Goal: Check status

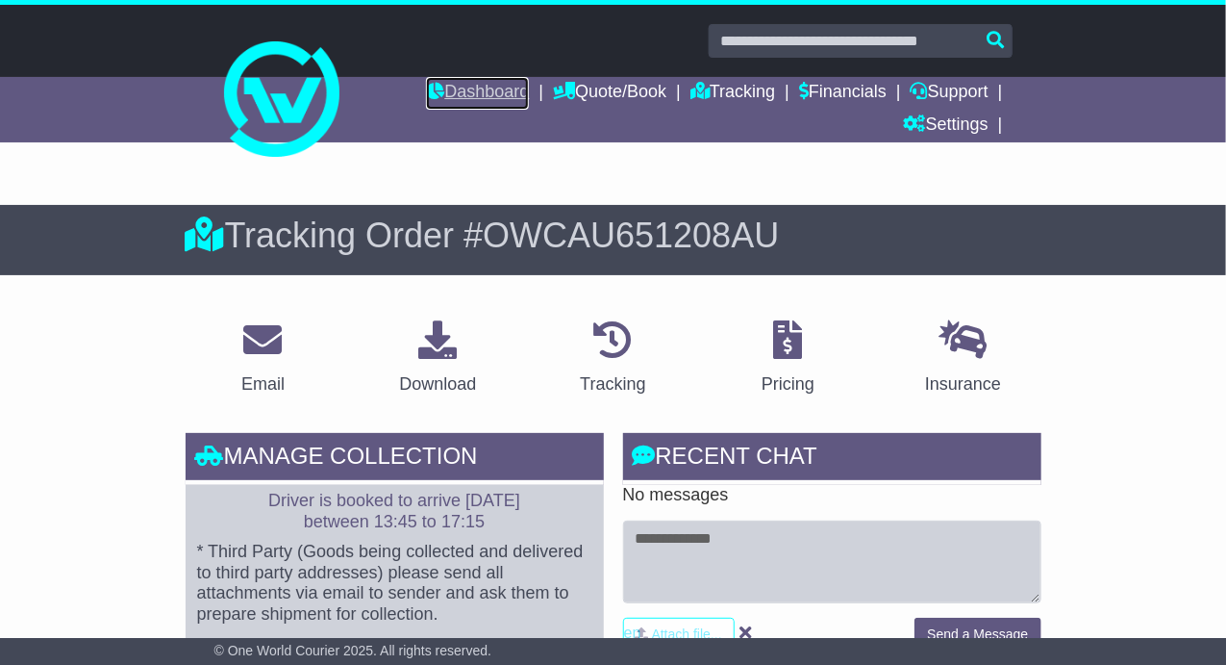
click at [471, 87] on link "Dashboard" at bounding box center [477, 93] width 103 height 33
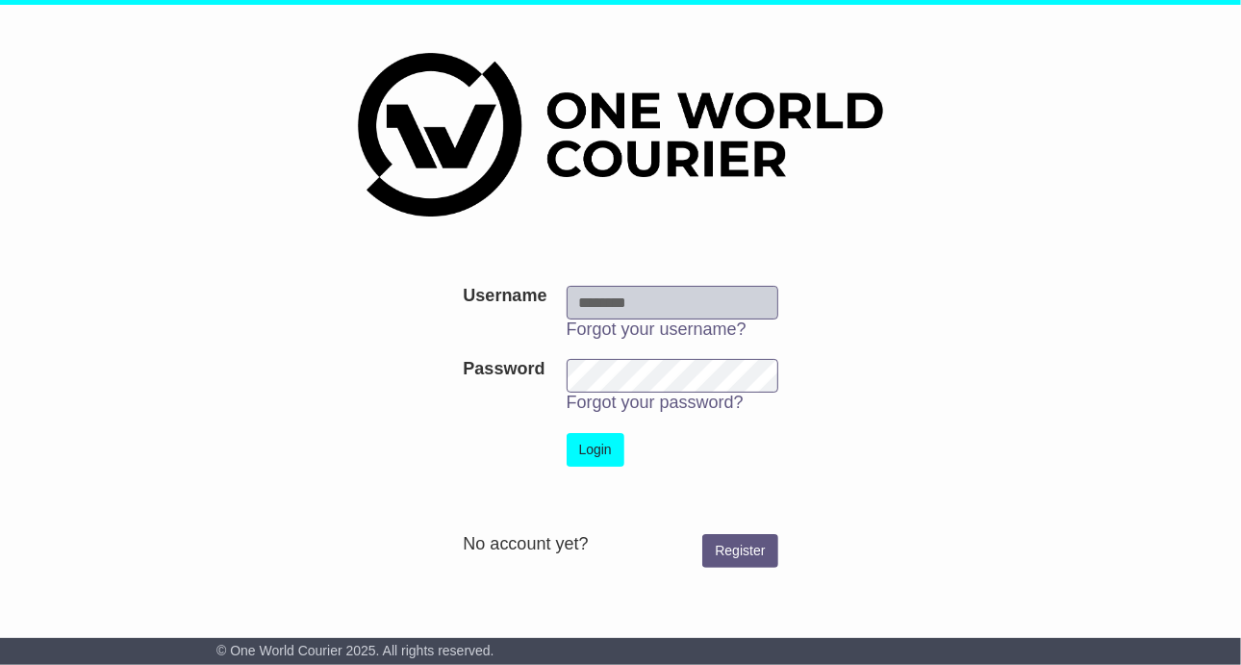
type input "******"
click at [600, 451] on button "Login" at bounding box center [595, 450] width 58 height 34
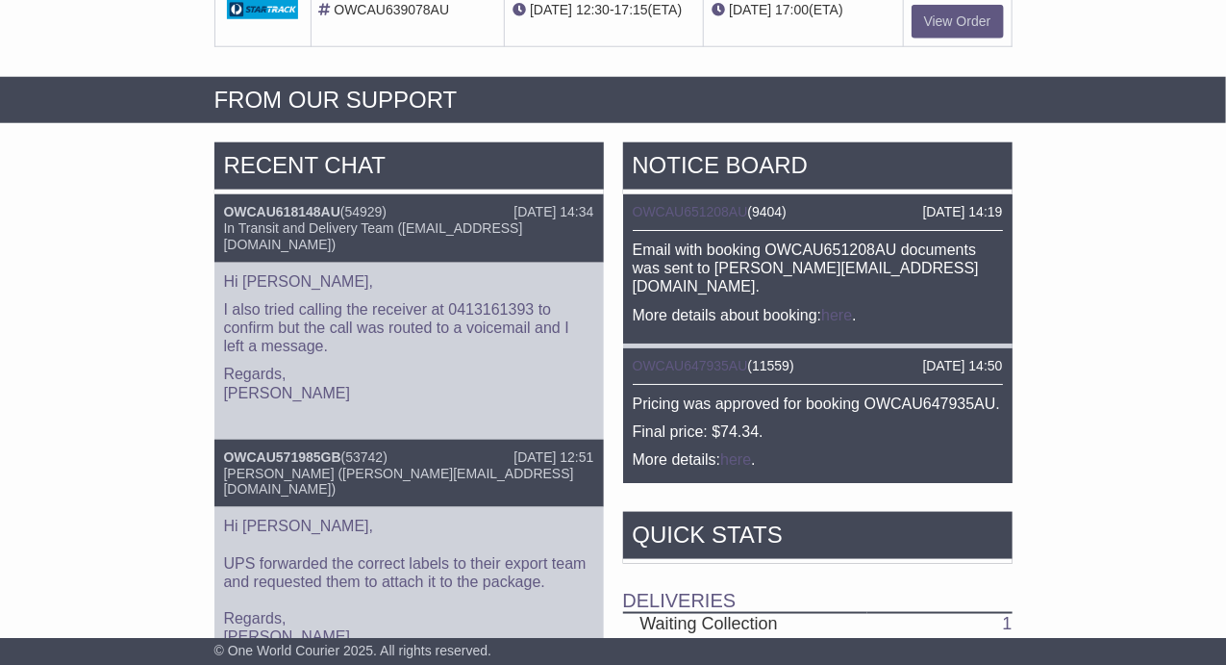
scroll to position [709, 0]
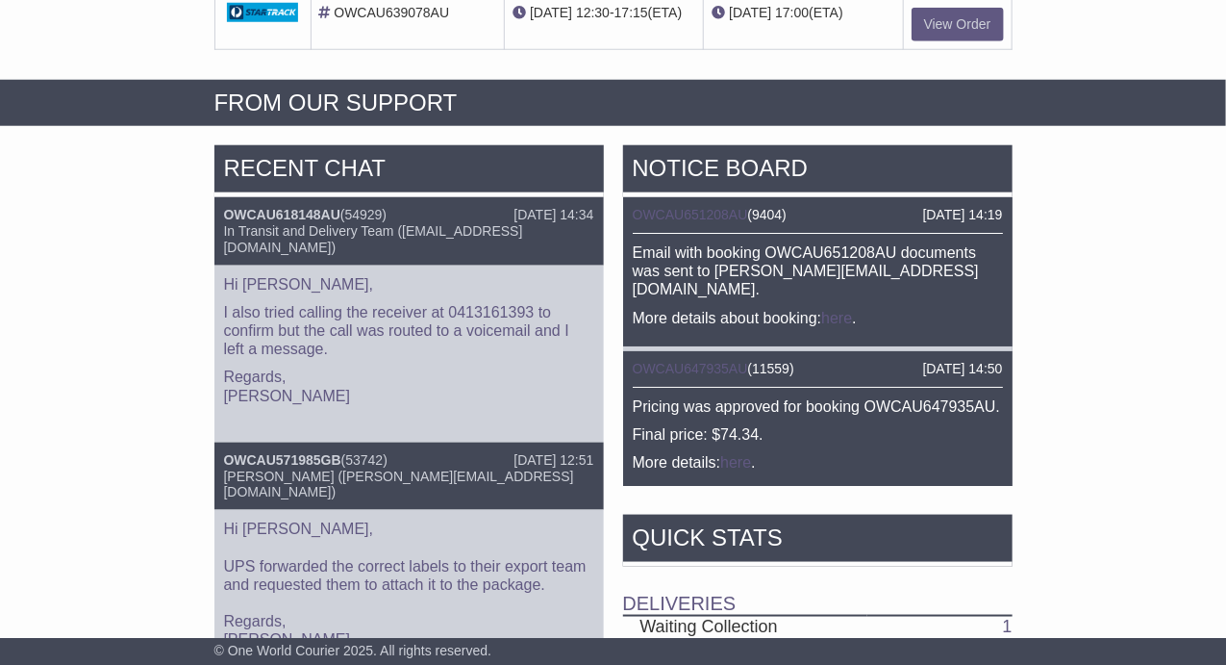
click at [425, 305] on p "I also tried calling the receiver at 0413161393 to confirm but the call was rou…" at bounding box center [409, 331] width 370 height 56
click at [542, 207] on div "[DATE] 14:34" at bounding box center [554, 215] width 80 height 16
click at [374, 390] on p "Regards, [PERSON_NAME]" at bounding box center [409, 385] width 370 height 37
click at [480, 339] on p "I also tried calling the receiver at 0413161393 to confirm but the call was rou…" at bounding box center [409, 331] width 370 height 56
click at [371, 351] on div "Hi [PERSON_NAME], I also tried calling the receiver at 0413161393 to confirm bu…" at bounding box center [408, 353] width 389 height 177
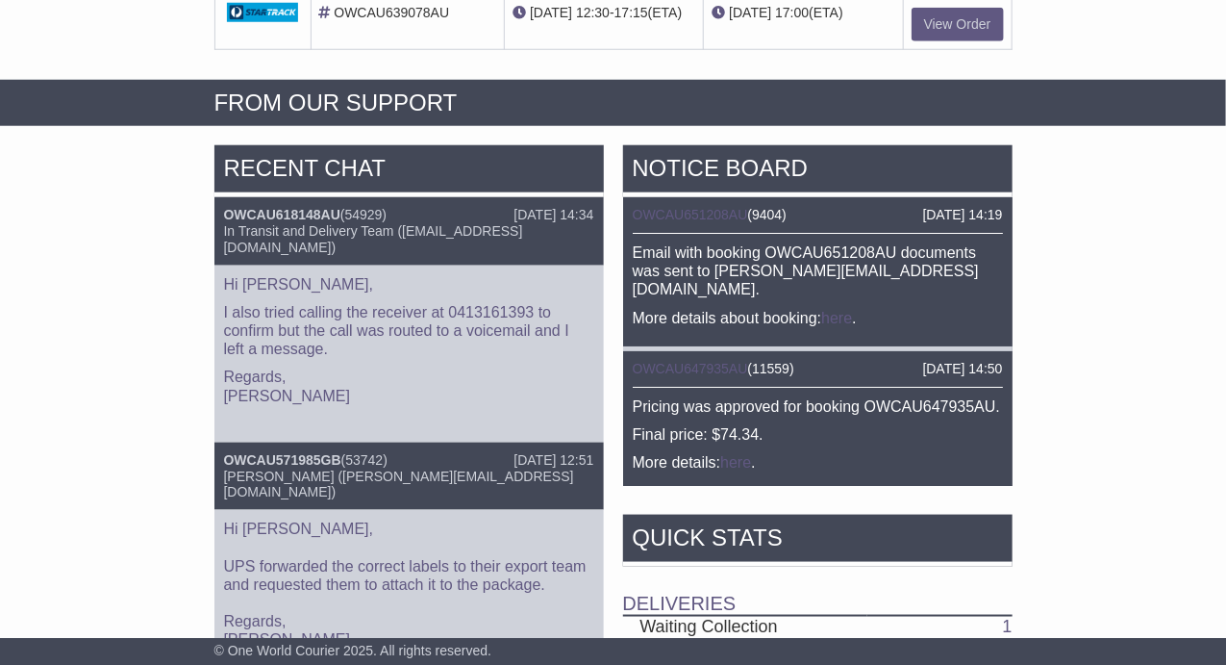
click at [543, 338] on p "I also tried calling the receiver at 0413161393 to confirm but the call was rou…" at bounding box center [409, 331] width 370 height 56
click at [514, 456] on div "[DATE] 12:51" at bounding box center [554, 460] width 80 height 16
click at [387, 230] on div "In Transit and Delivery Team ([EMAIL_ADDRESS][DOMAIN_NAME])" at bounding box center [409, 239] width 370 height 33
click at [396, 265] on div "Hi [PERSON_NAME], I also tried calling the receiver at 0413161393 to confirm bu…" at bounding box center [408, 353] width 389 height 177
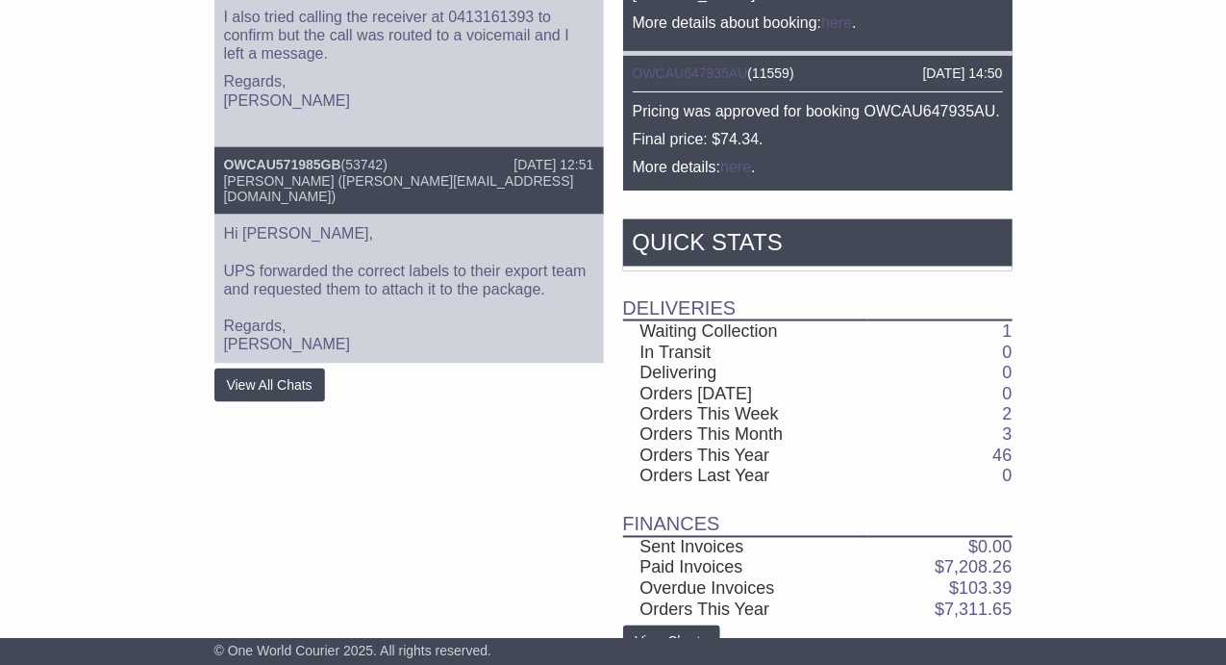
scroll to position [1036, 0]
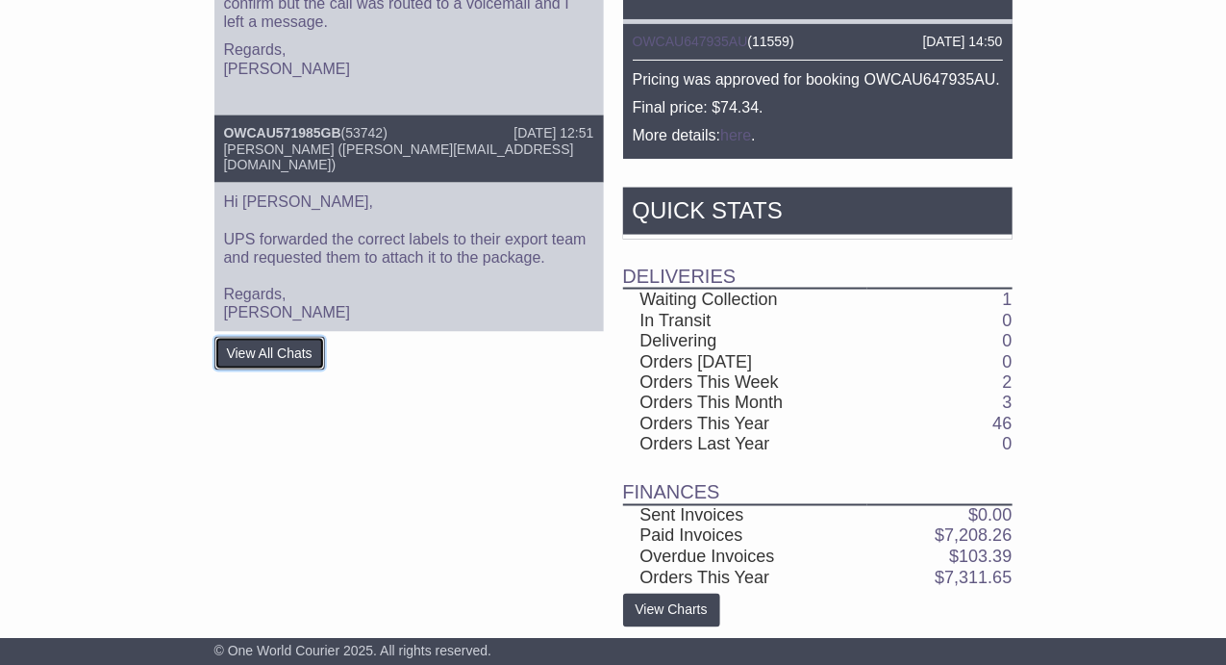
click at [291, 341] on button "View All Chats" at bounding box center [269, 354] width 111 height 34
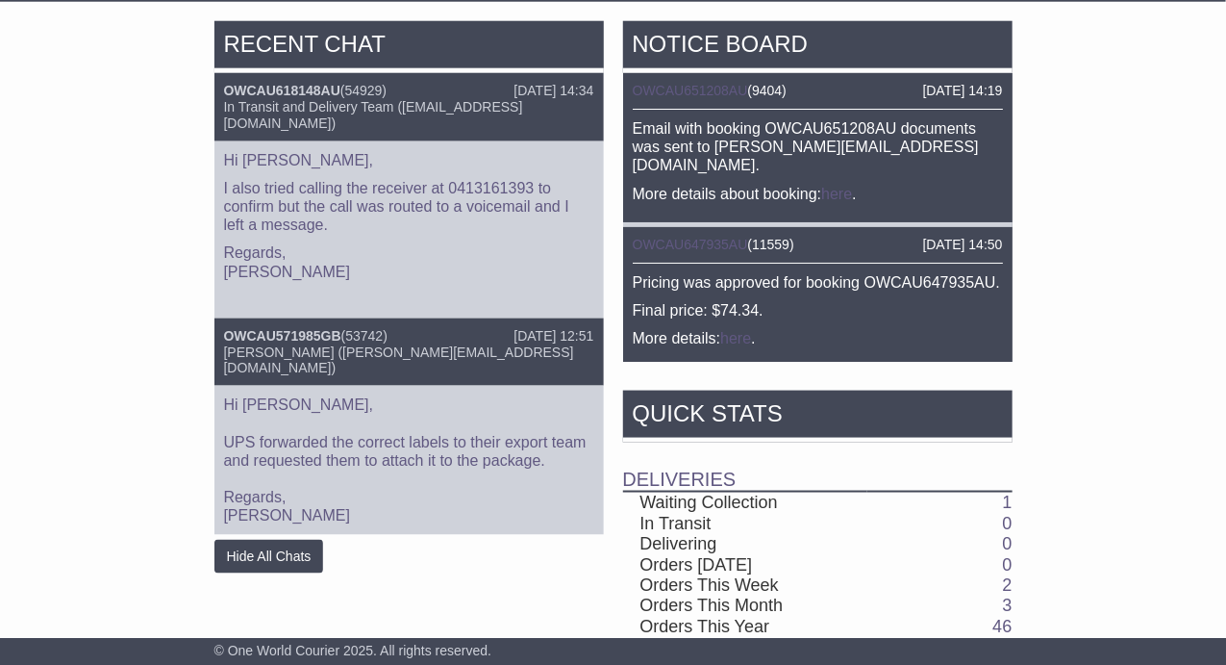
scroll to position [808, 0]
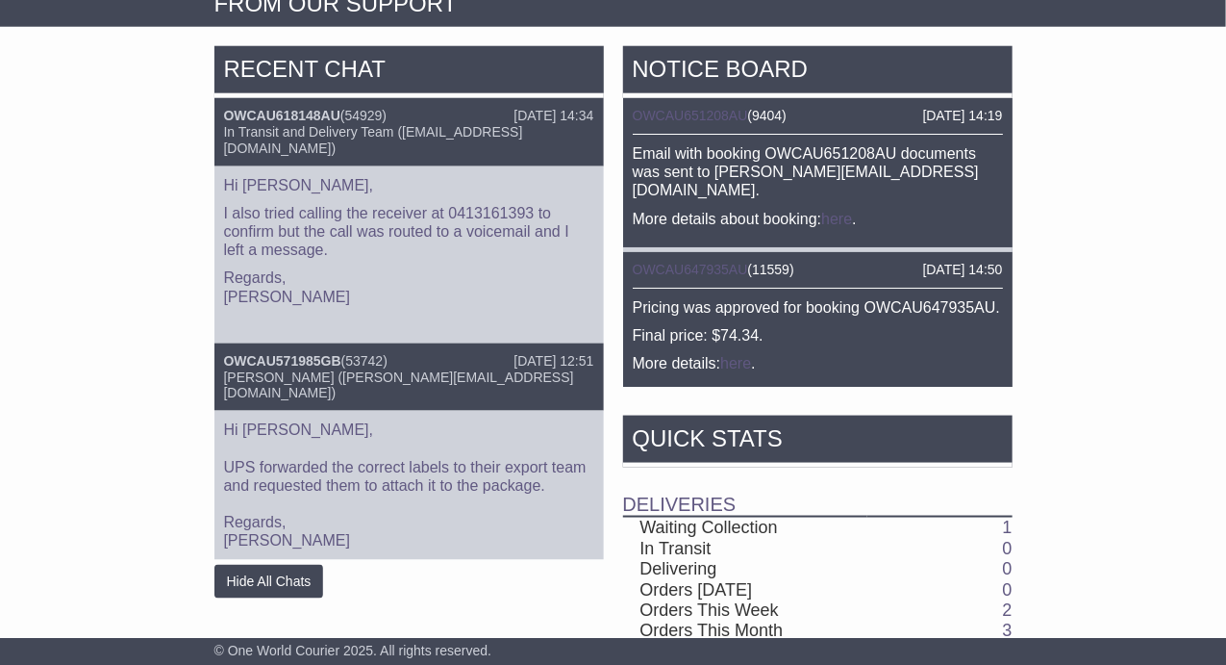
click at [473, 241] on p "I also tried calling the receiver at 0413161393 to confirm but the call was rou…" at bounding box center [409, 232] width 370 height 56
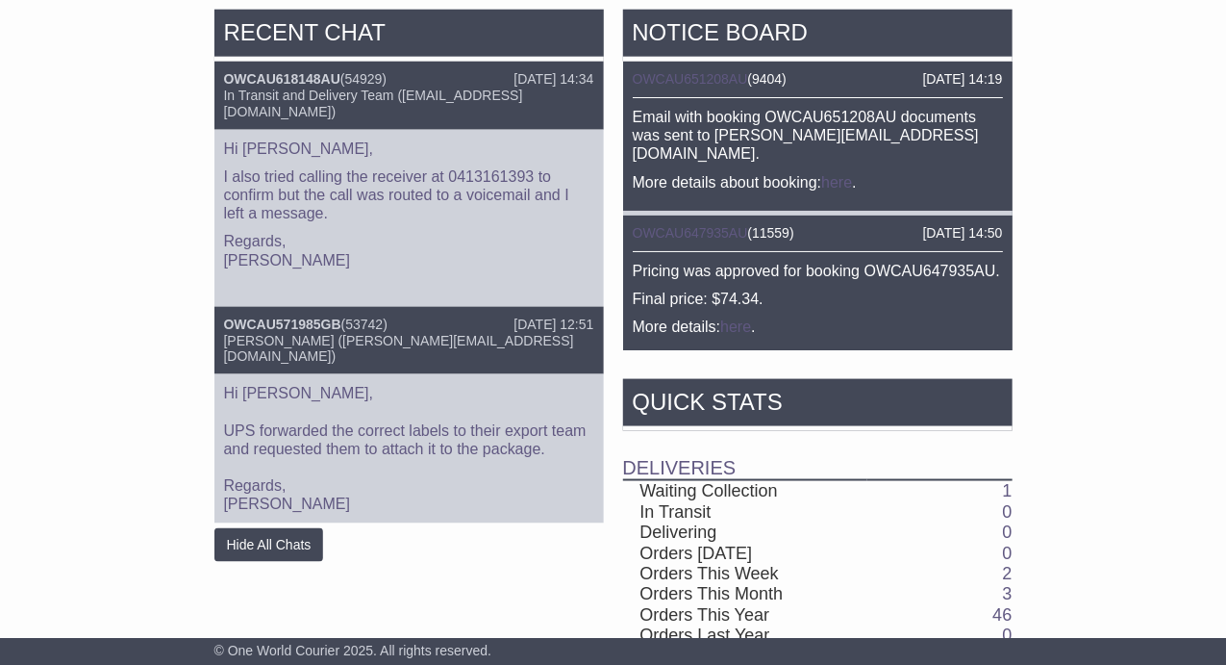
scroll to position [833, 0]
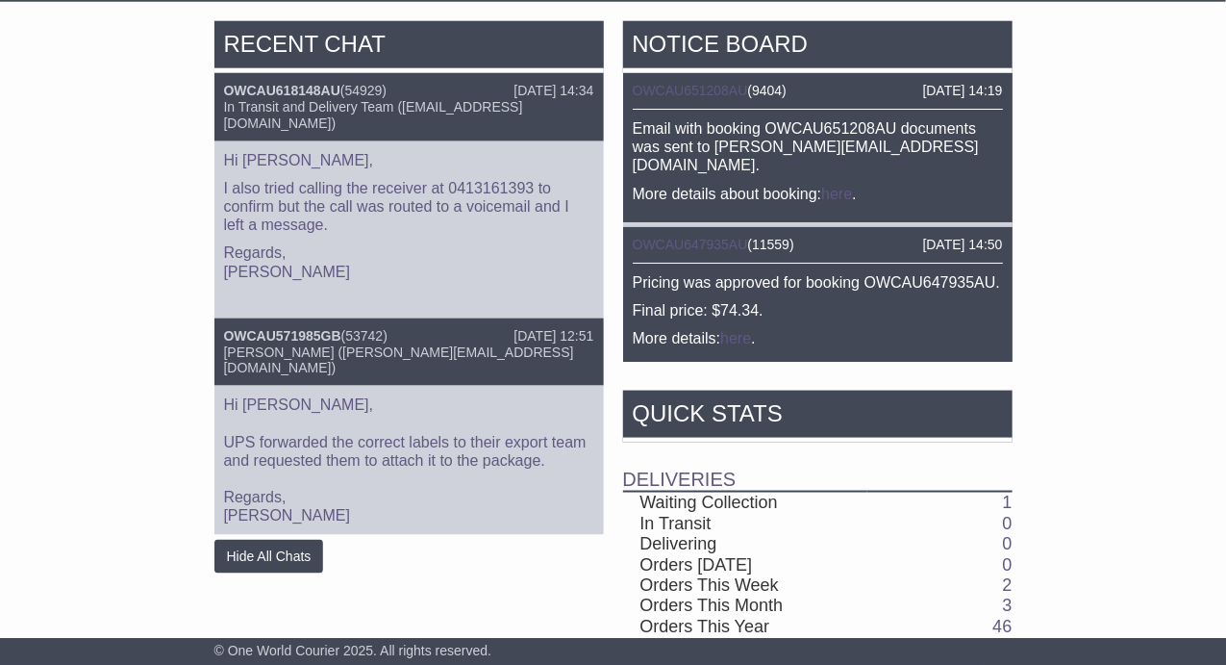
click at [467, 206] on p "I also tried calling the receiver at 0413161393 to confirm but the call was rou…" at bounding box center [409, 207] width 370 height 56
click at [468, 209] on p "I also tried calling the receiver at 0413161393 to confirm but the call was rou…" at bounding box center [409, 207] width 370 height 56
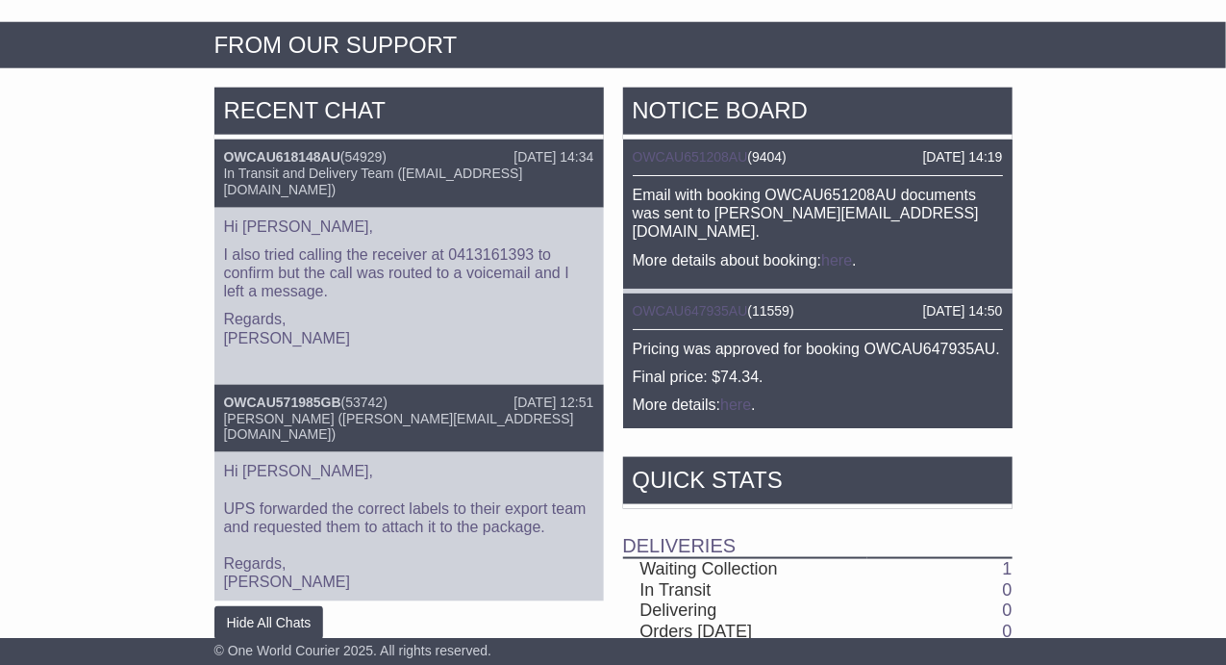
scroll to position [769, 0]
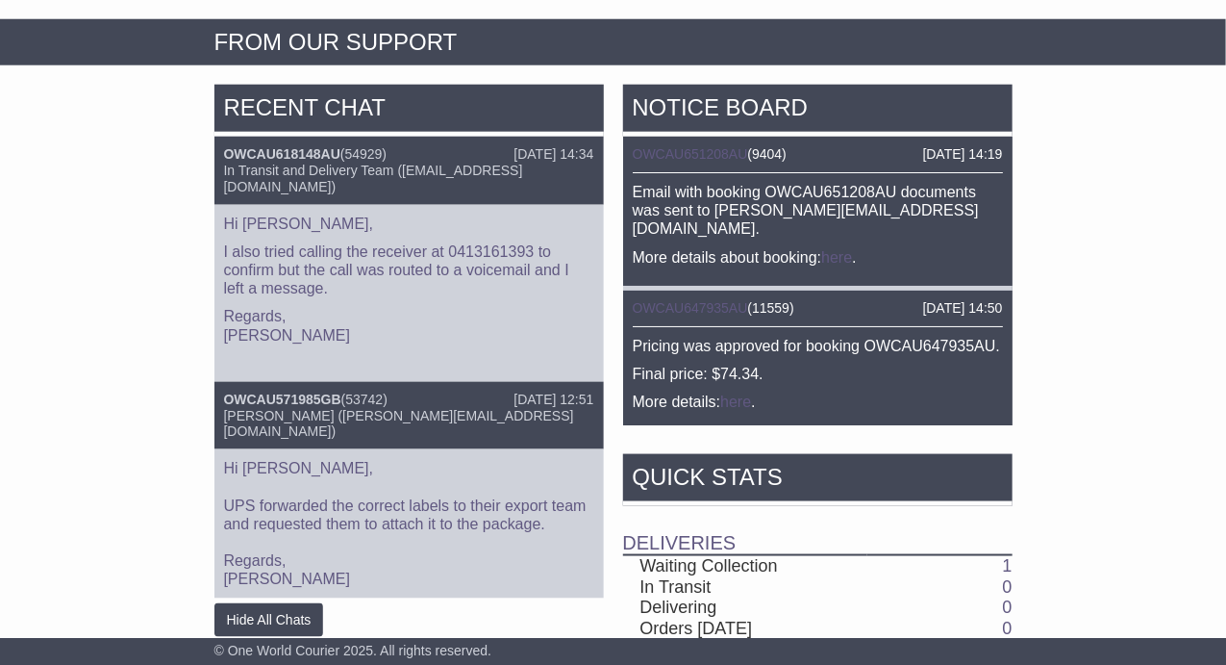
click at [866, 344] on p "Pricing was approved for booking OWCAU647935AU." at bounding box center [818, 346] width 370 height 18
click at [890, 211] on div "Email with booking OWCAU651208AU documents was sent to [PERSON_NAME][EMAIL_ADDR…" at bounding box center [818, 225] width 370 height 84
click at [843, 249] on link "here" at bounding box center [836, 257] width 31 height 16
